Goal: Information Seeking & Learning: Learn about a topic

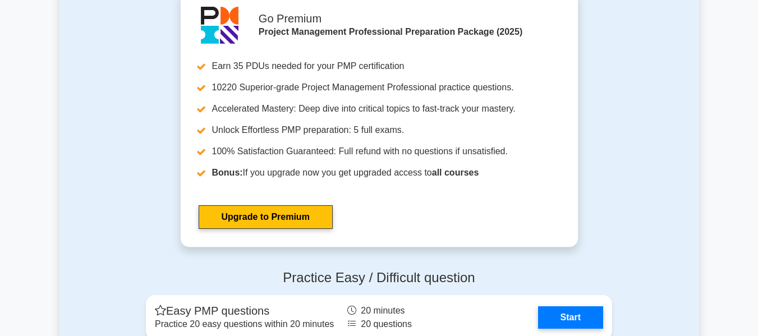
scroll to position [3747, 0]
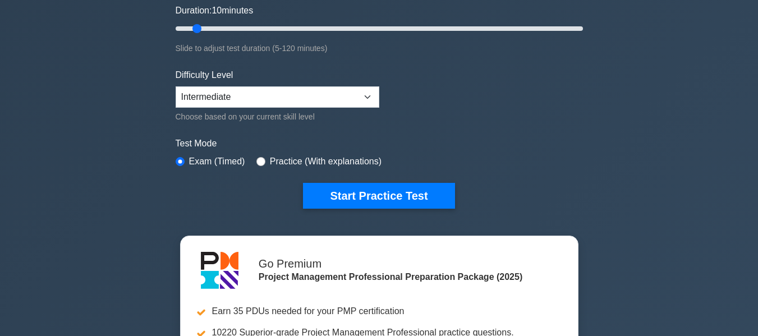
scroll to position [224, 0]
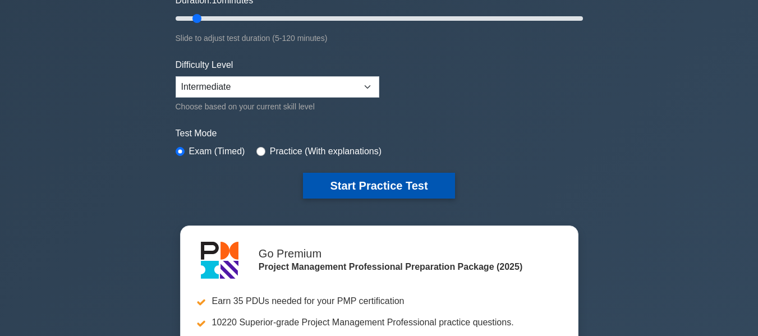
click at [365, 183] on button "Start Practice Test" at bounding box center [378, 186] width 151 height 26
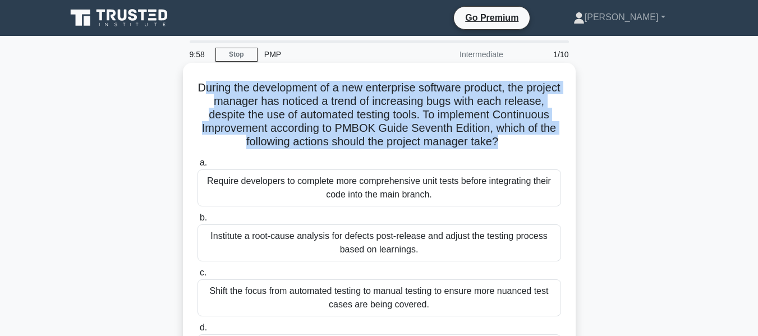
drag, startPoint x: 215, startPoint y: 86, endPoint x: 532, endPoint y: 146, distance: 322.5
click at [532, 146] on h5 "During the development of a new enterprise software product, the project manage…" at bounding box center [379, 115] width 366 height 68
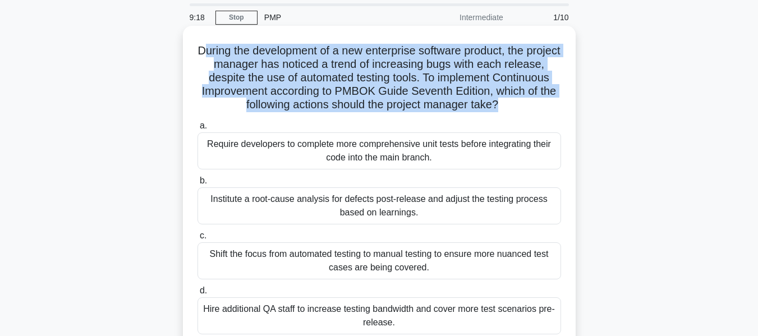
scroll to position [56, 0]
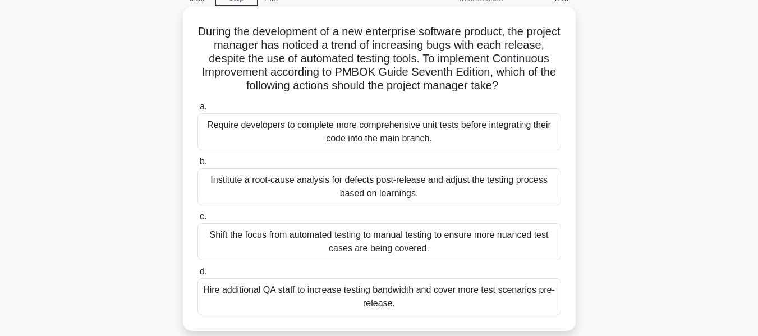
click at [416, 195] on div "Institute a root-cause analysis for defects post-release and adjust the testing…" at bounding box center [378, 186] width 363 height 37
click at [197, 165] on input "b. Institute a root-cause analysis for defects post-release and adjust the test…" at bounding box center [197, 161] width 0 height 7
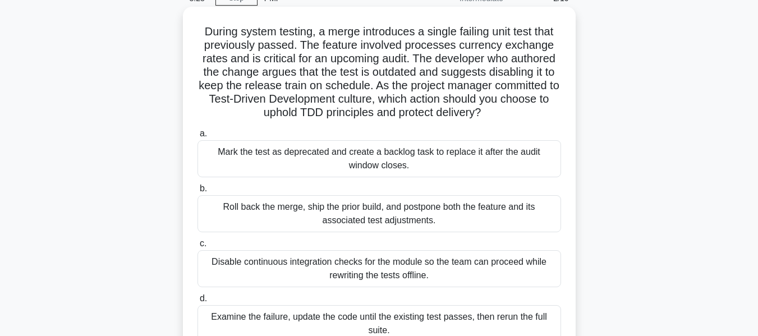
scroll to position [112, 0]
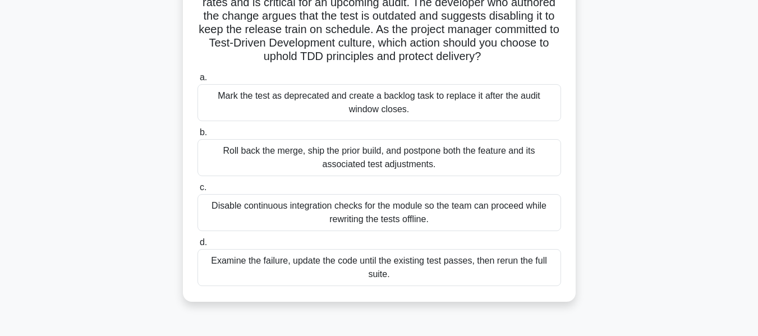
click at [388, 280] on div "Examine the failure, update the code until the existing test passes, then rerun…" at bounding box center [378, 267] width 363 height 37
click at [197, 246] on input "d. Examine the failure, update the code until the existing test passes, then re…" at bounding box center [197, 242] width 0 height 7
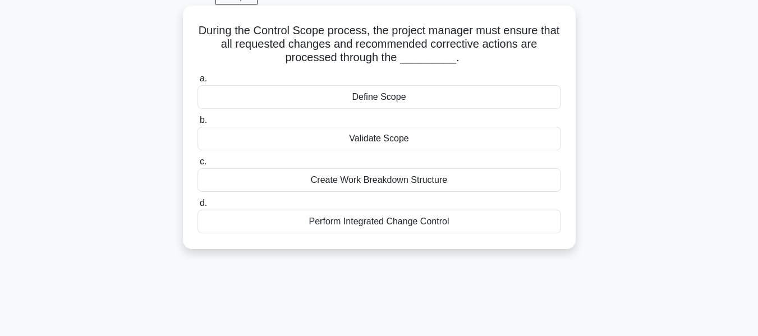
scroll to position [0, 0]
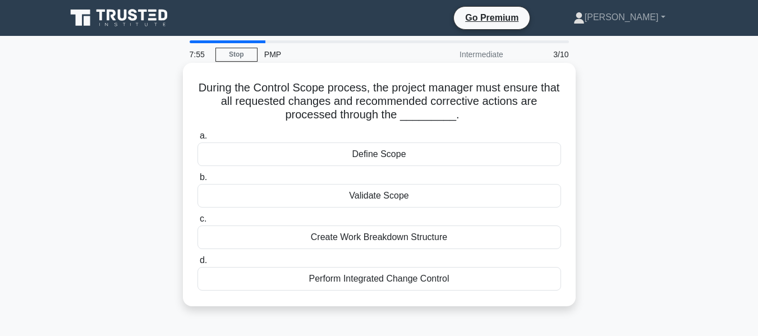
click at [397, 200] on div "Validate Scope" at bounding box center [378, 196] width 363 height 24
click at [197, 181] on input "b. Validate Scope" at bounding box center [197, 177] width 0 height 7
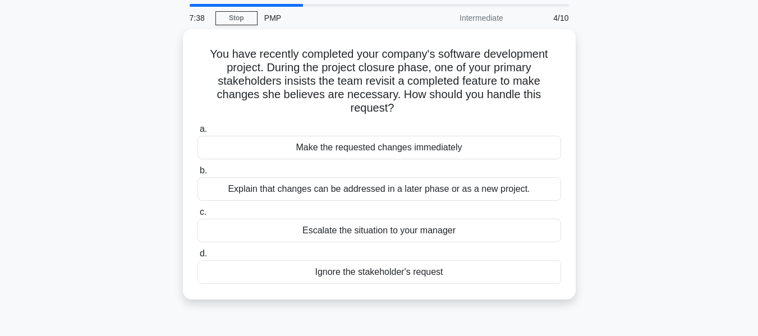
scroll to position [56, 0]
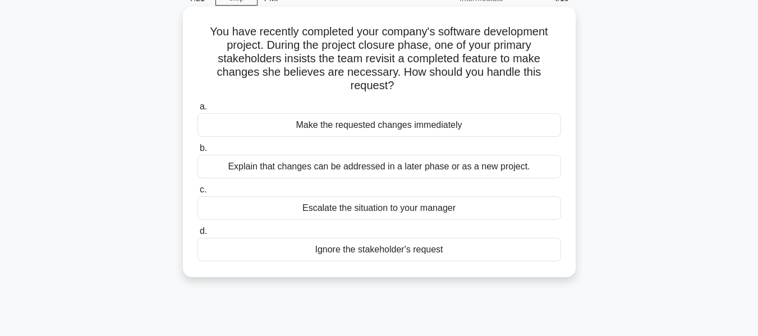
click at [356, 171] on div "Explain that changes can be addressed in a later phase or as a new project." at bounding box center [378, 167] width 363 height 24
click at [197, 152] on input "b. Explain that changes can be addressed in a later phase or as a new project." at bounding box center [197, 148] width 0 height 7
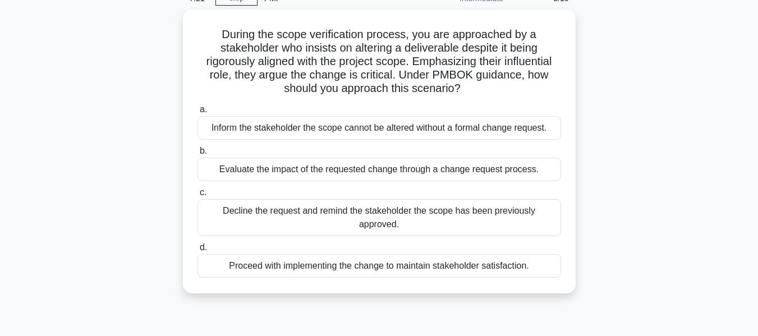
scroll to position [0, 0]
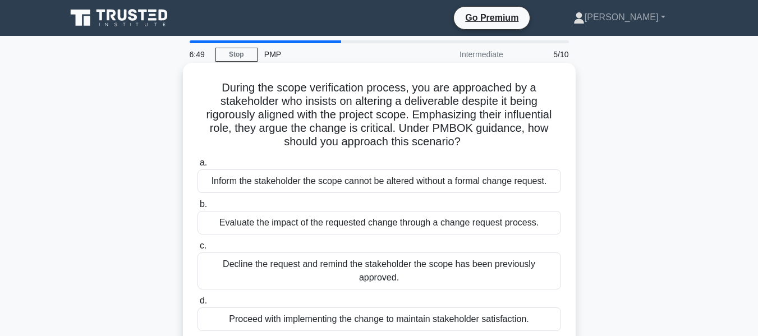
click at [362, 219] on div "Evaluate the impact of the requested change through a change request process." at bounding box center [378, 223] width 363 height 24
click at [197, 208] on input "b. Evaluate the impact of the requested change through a change request process." at bounding box center [197, 204] width 0 height 7
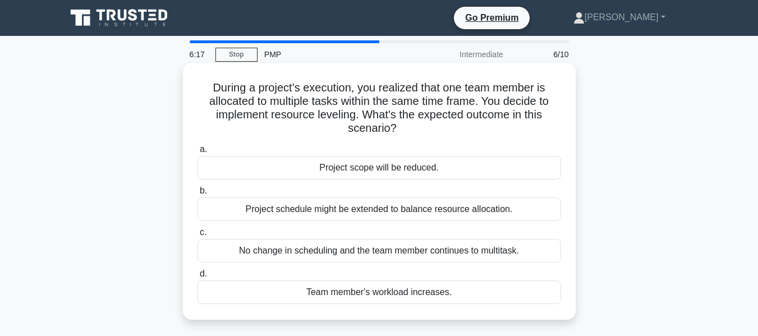
click at [364, 212] on div "Project schedule might be extended to balance resource allocation." at bounding box center [378, 209] width 363 height 24
click at [197, 195] on input "b. Project schedule might be extended to balance resource allocation." at bounding box center [197, 190] width 0 height 7
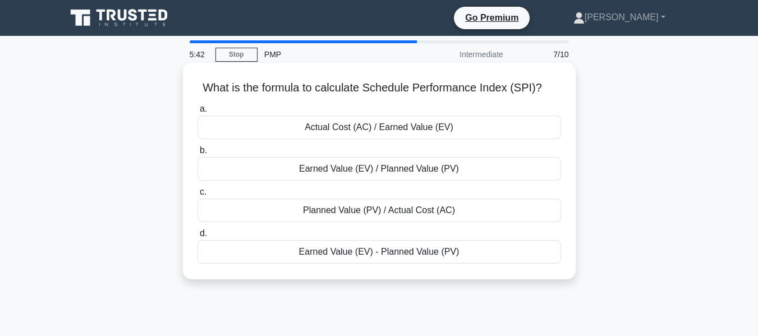
click at [429, 171] on div "Earned Value (EV) / Planned Value (PV)" at bounding box center [378, 169] width 363 height 24
click at [197, 154] on input "b. Earned Value (EV) / Planned Value (PV)" at bounding box center [197, 150] width 0 height 7
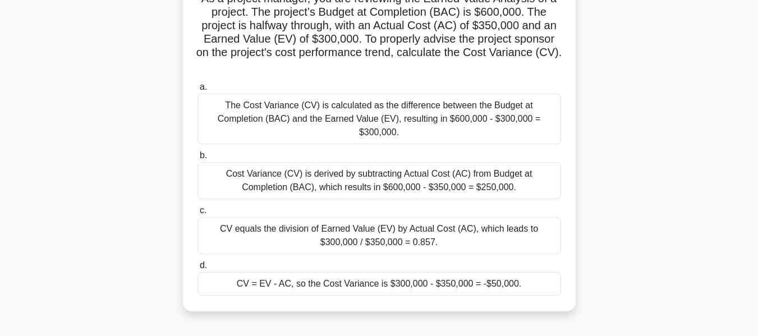
scroll to position [112, 0]
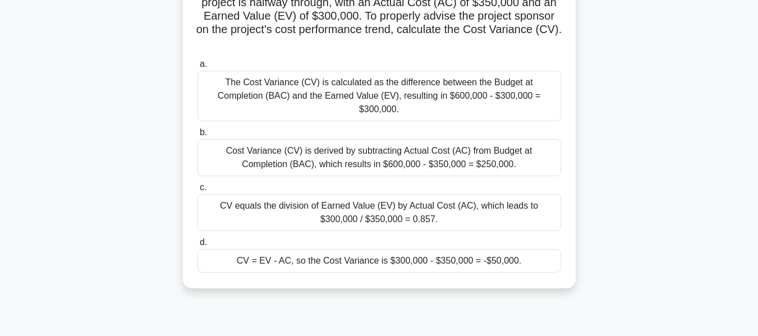
click at [415, 236] on label "d. CV = EV - AC, so the Cost Variance is $300,000 - $350,000 = -$50,000." at bounding box center [378, 254] width 363 height 37
click at [197, 239] on input "d. CV = EV - AC, so the Cost Variance is $300,000 - $350,000 = -$50,000." at bounding box center [197, 242] width 0 height 7
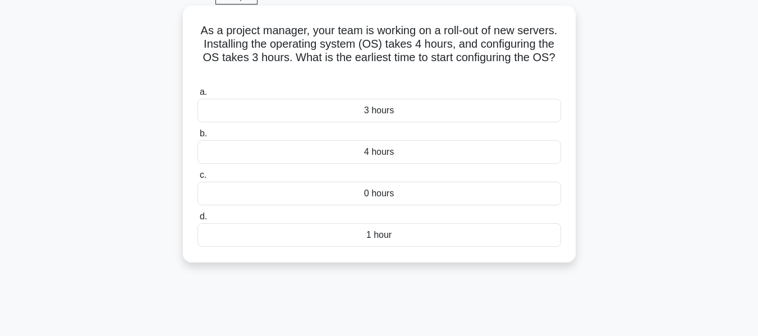
scroll to position [0, 0]
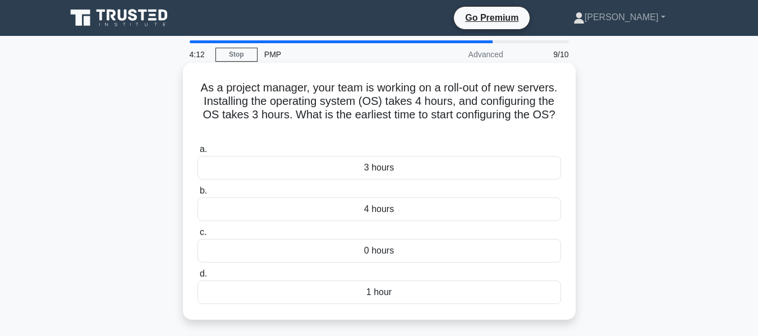
click at [412, 290] on div "1 hour" at bounding box center [378, 292] width 363 height 24
click at [197, 278] on input "d. 1 hour" at bounding box center [197, 273] width 0 height 7
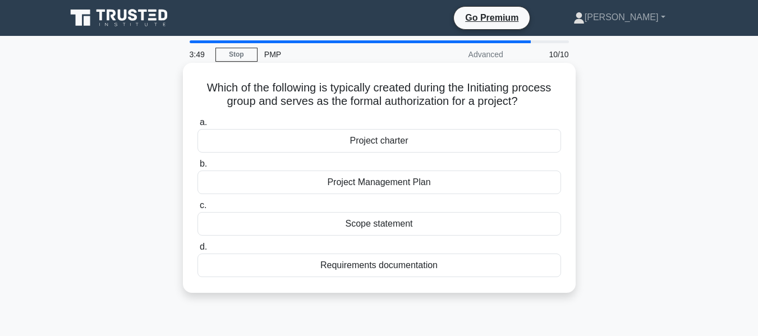
click at [434, 148] on div "Project charter" at bounding box center [378, 141] width 363 height 24
click at [197, 126] on input "a. Project charter" at bounding box center [197, 122] width 0 height 7
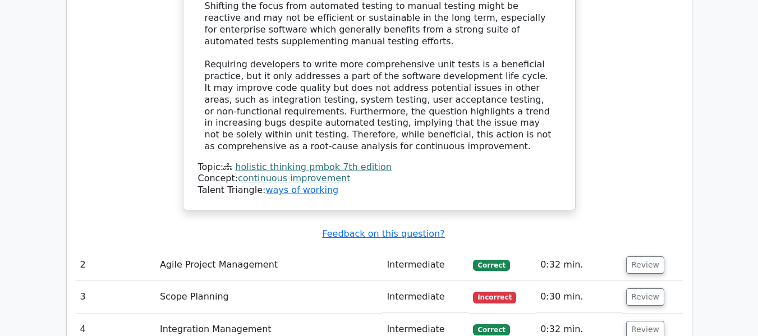
scroll to position [1570, 0]
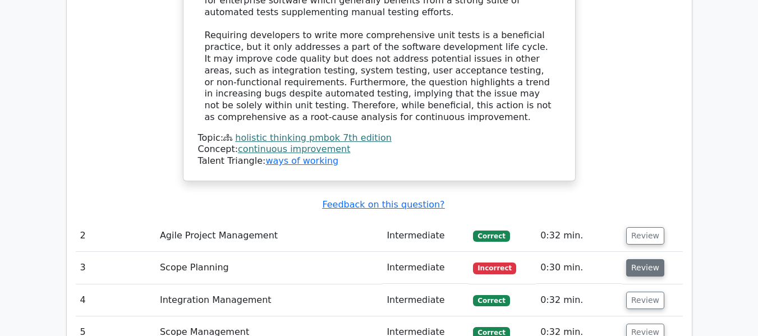
click at [633, 259] on button "Review" at bounding box center [645, 267] width 38 height 17
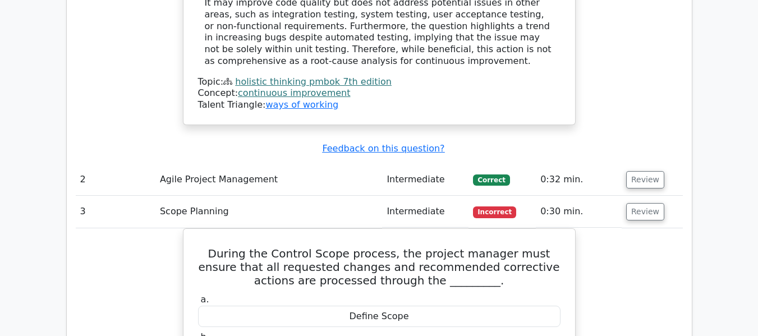
scroll to position [1739, 0]
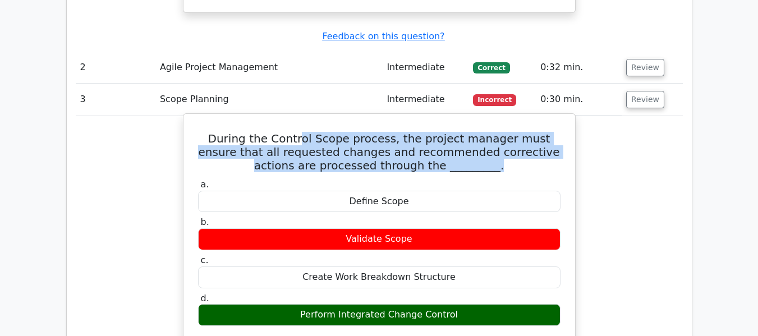
drag, startPoint x: 295, startPoint y: 53, endPoint x: 552, endPoint y: 72, distance: 257.6
click at [552, 132] on h5 "During the Control Scope process, the project manager must ensure that all requ…" at bounding box center [379, 152] width 365 height 40
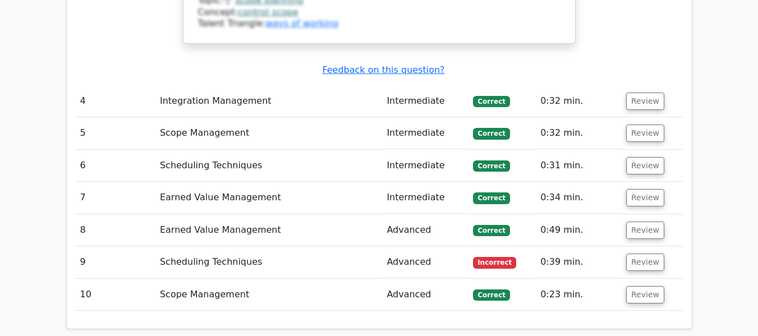
scroll to position [2468, 0]
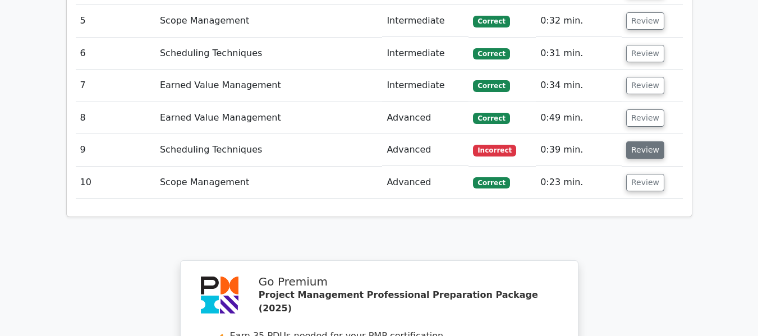
click at [634, 141] on button "Review" at bounding box center [645, 149] width 38 height 17
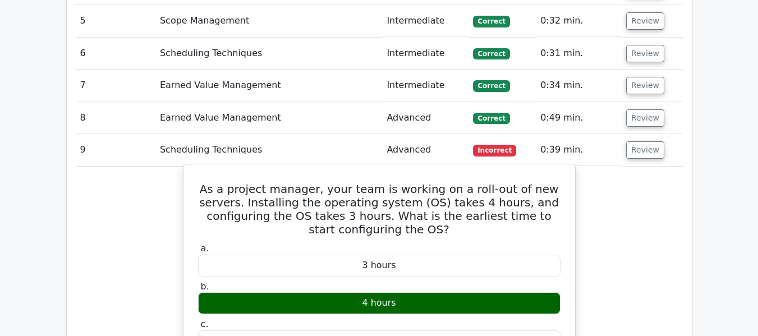
click at [362, 292] on div "4 hours" at bounding box center [379, 303] width 362 height 22
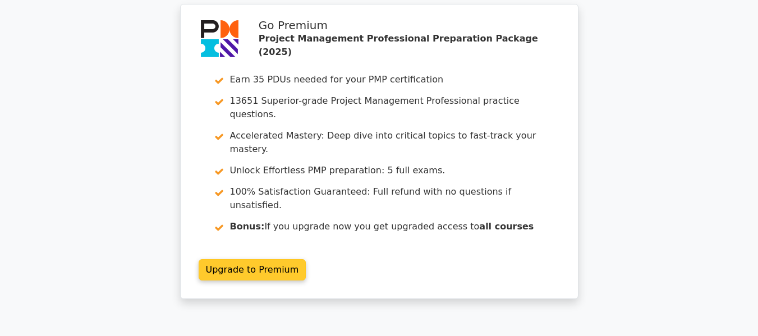
scroll to position [3256, 0]
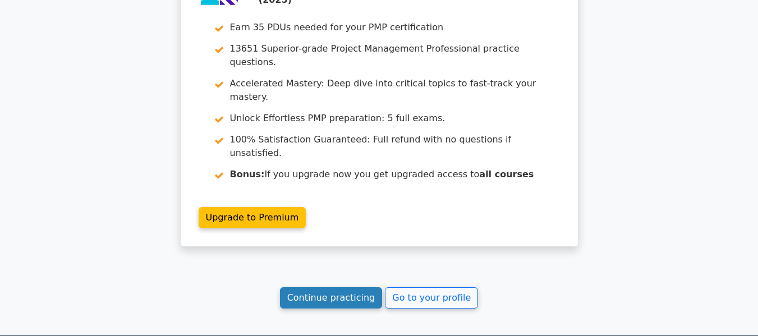
click at [347, 287] on link "Continue practicing" at bounding box center [331, 297] width 103 height 21
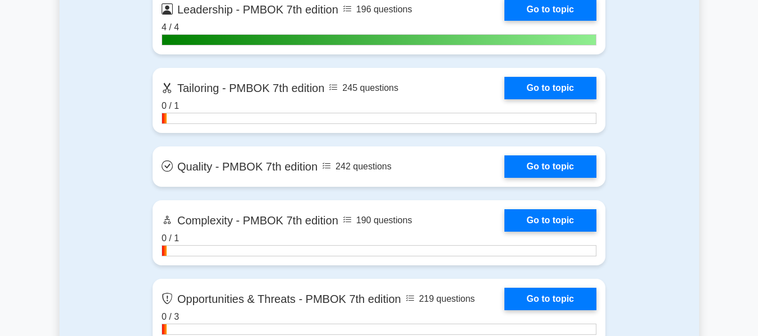
scroll to position [3477, 0]
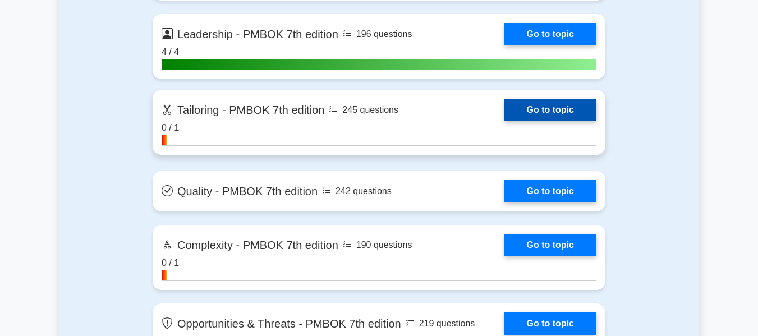
click at [550, 109] on link "Go to topic" at bounding box center [550, 110] width 92 height 22
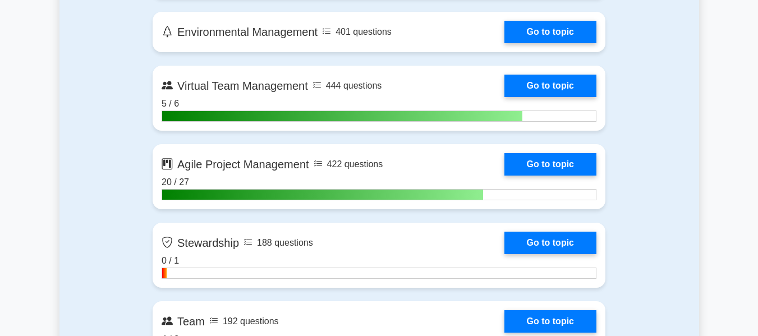
scroll to position [2860, 0]
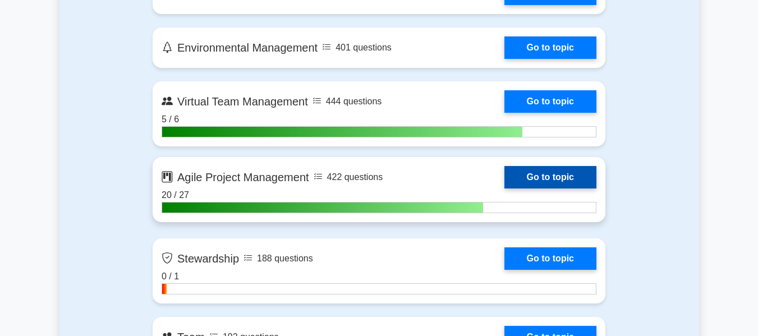
click at [541, 168] on link "Go to topic" at bounding box center [550, 177] width 92 height 22
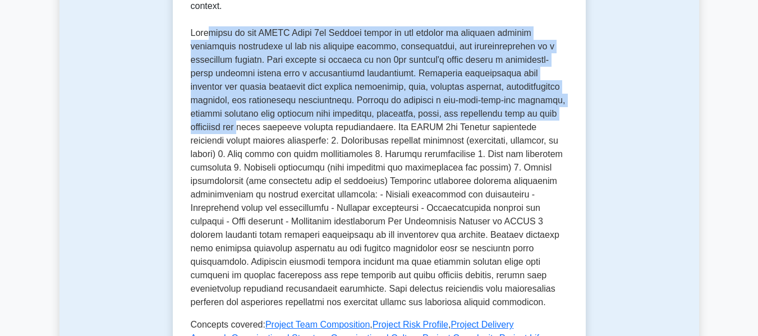
drag, startPoint x: 205, startPoint y: 14, endPoint x: 538, endPoint y: 95, distance: 342.8
click at [538, 95] on p at bounding box center [379, 167] width 377 height 283
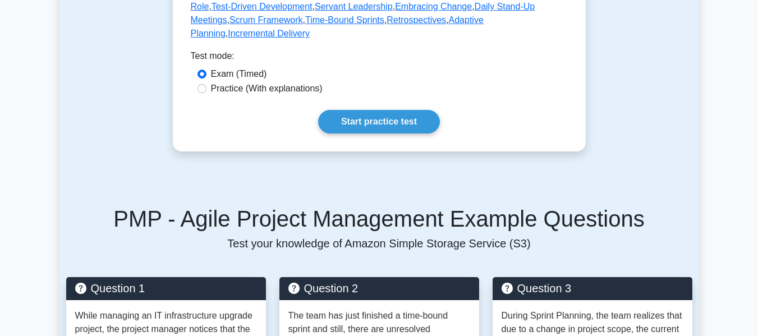
scroll to position [561, 0]
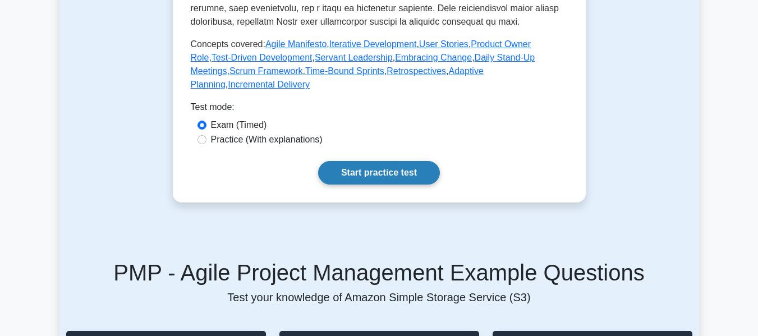
click at [385, 161] on link "Start practice test" at bounding box center [379, 173] width 122 height 24
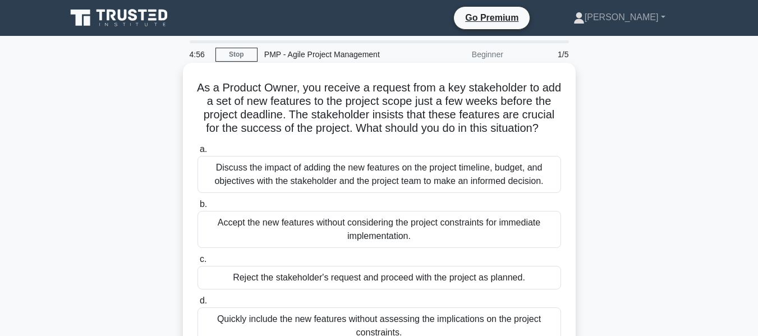
drag, startPoint x: 213, startPoint y: 86, endPoint x: 541, endPoint y: 139, distance: 333.0
click at [541, 136] on h5 "As a Product Owner, you receive a request from a key stakeholder to add a set o…" at bounding box center [379, 108] width 366 height 55
